Goal: Complete application form: Complete application form

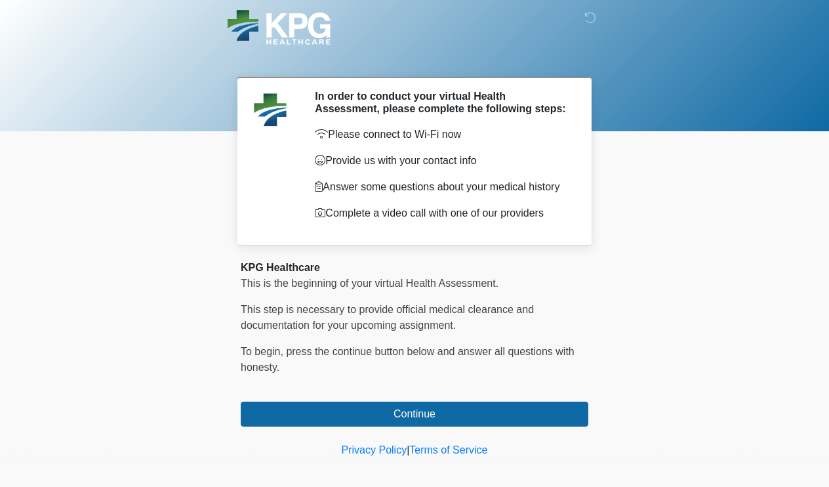
click at [442, 398] on div "KPG Healthcare This is the beginning of your virtual Health Assessment. ﻿﻿﻿﻿﻿﻿﻿…" at bounding box center [415, 343] width 348 height 167
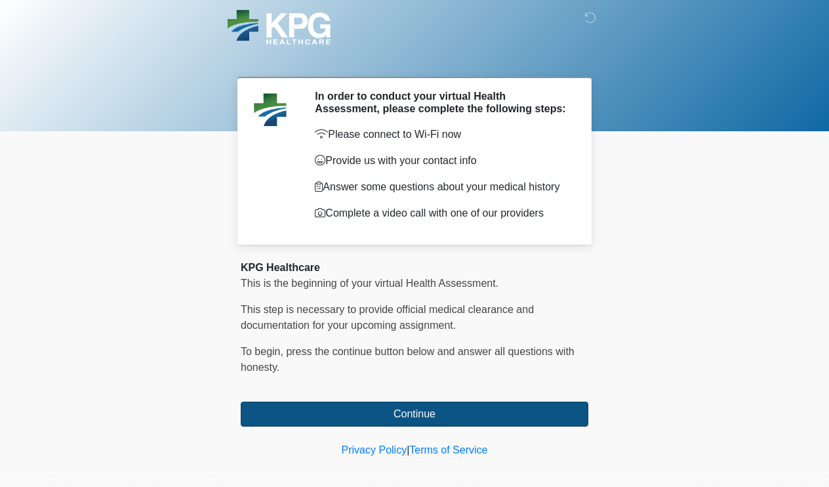
click at [432, 411] on button "Continue" at bounding box center [415, 414] width 348 height 25
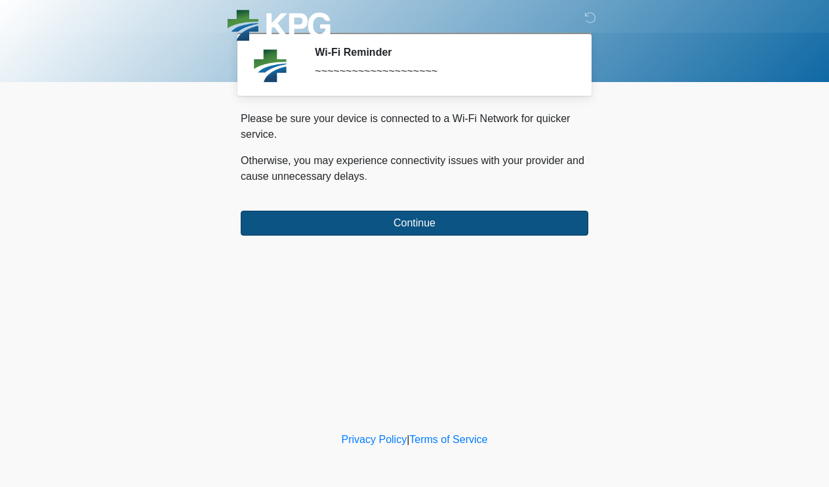
click at [379, 212] on button "Continue" at bounding box center [415, 223] width 348 height 25
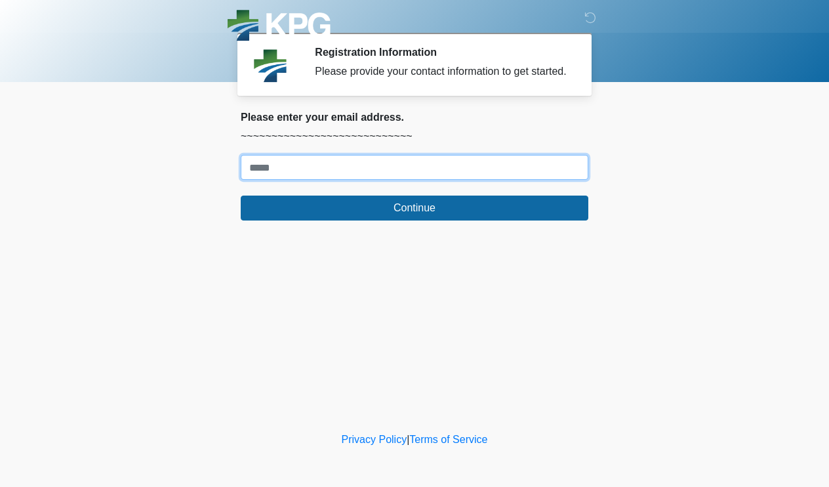
click at [362, 180] on input "Where should we email your response?" at bounding box center [415, 167] width 348 height 25
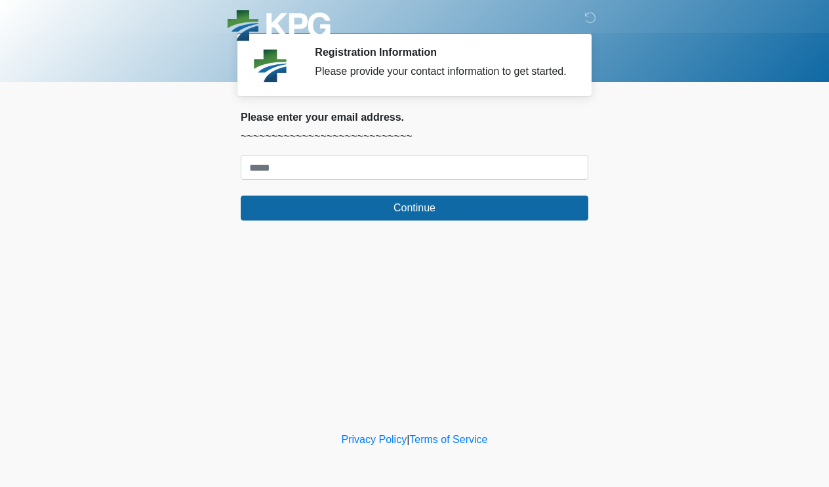
click at [169, 165] on body "‎ ‎ ‎ Registration Information Please provide your contact information to get s…" at bounding box center [414, 243] width 829 height 487
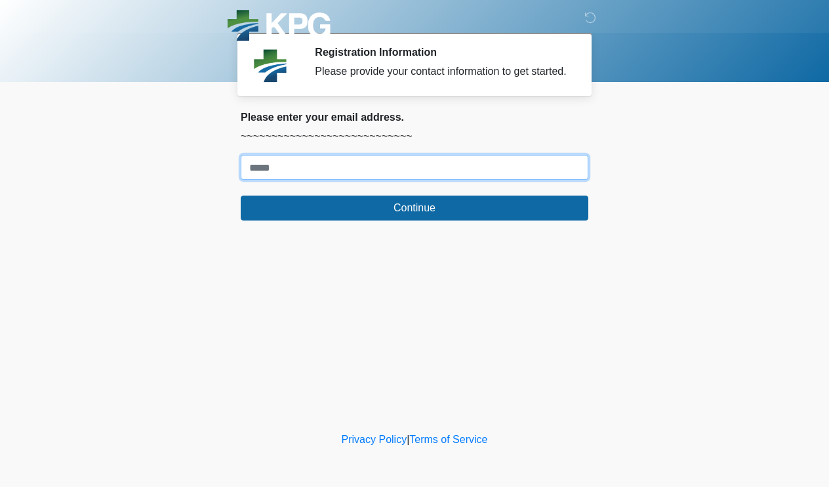
click at [308, 175] on input "Where should we email your response?" at bounding box center [415, 167] width 348 height 25
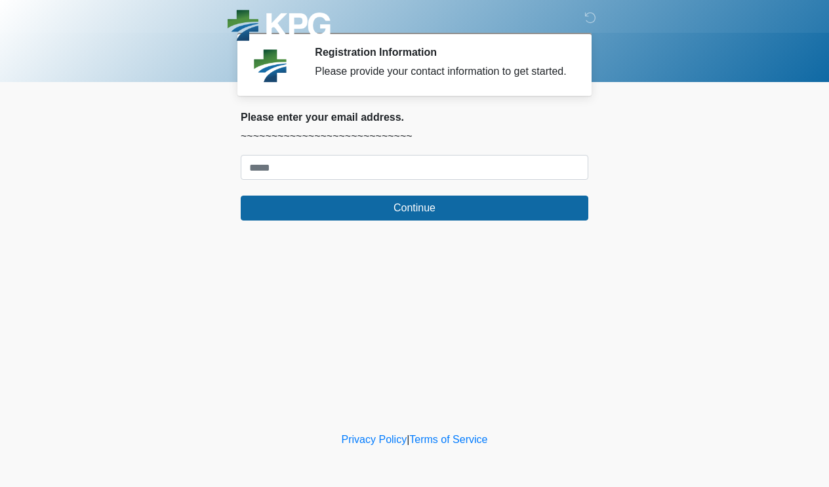
click at [121, 173] on body "‎ ‎ ‎ Registration Information Please provide your contact information to get s…" at bounding box center [414, 243] width 829 height 487
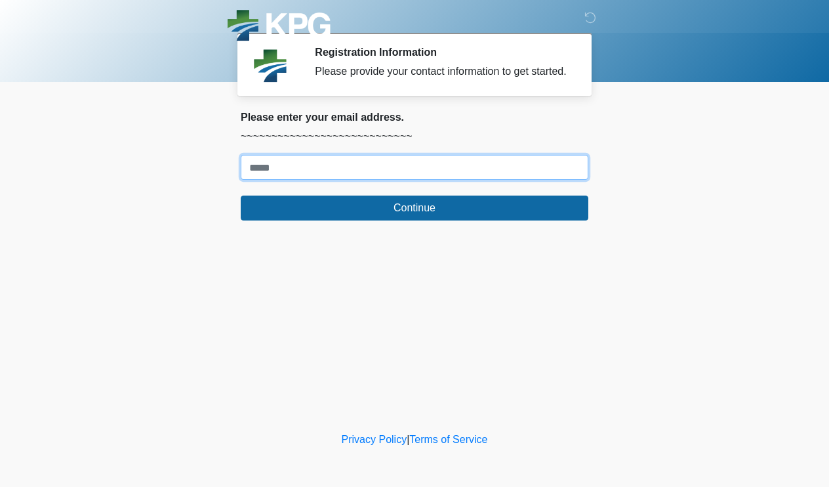
click at [274, 178] on input "Where should we email your response?" at bounding box center [415, 167] width 348 height 25
type input "**********"
click at [415, 220] on button "Continue" at bounding box center [415, 208] width 348 height 25
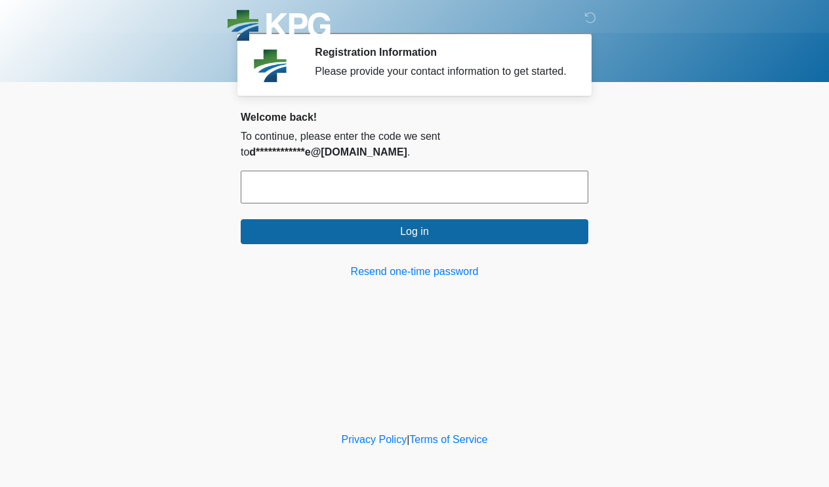
click at [512, 203] on input "text" at bounding box center [415, 187] width 348 height 33
paste input "******"
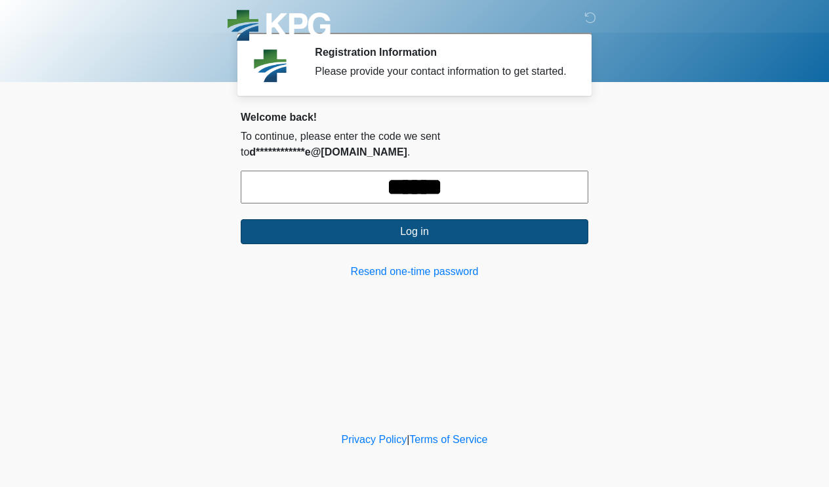
type input "******"
click at [483, 244] on button "Log in" at bounding box center [415, 231] width 348 height 25
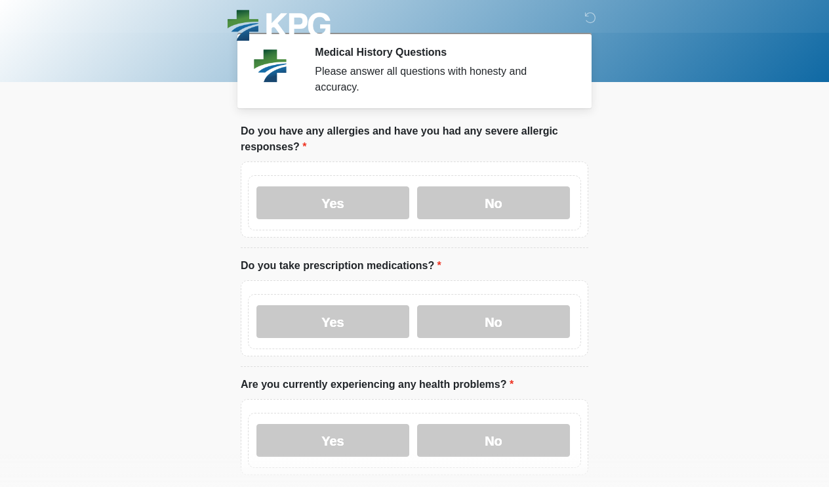
click at [331, 33] on img at bounding box center [279, 27] width 103 height 35
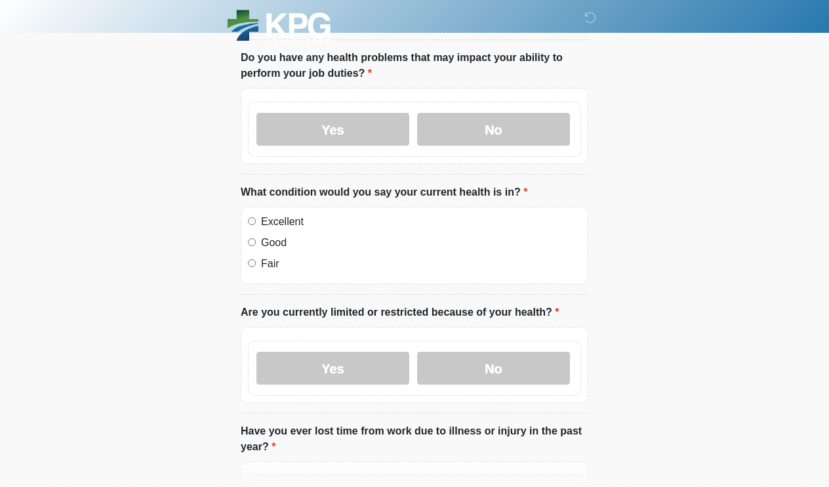
scroll to position [-39, 0]
